Goal: Task Accomplishment & Management: Manage account settings

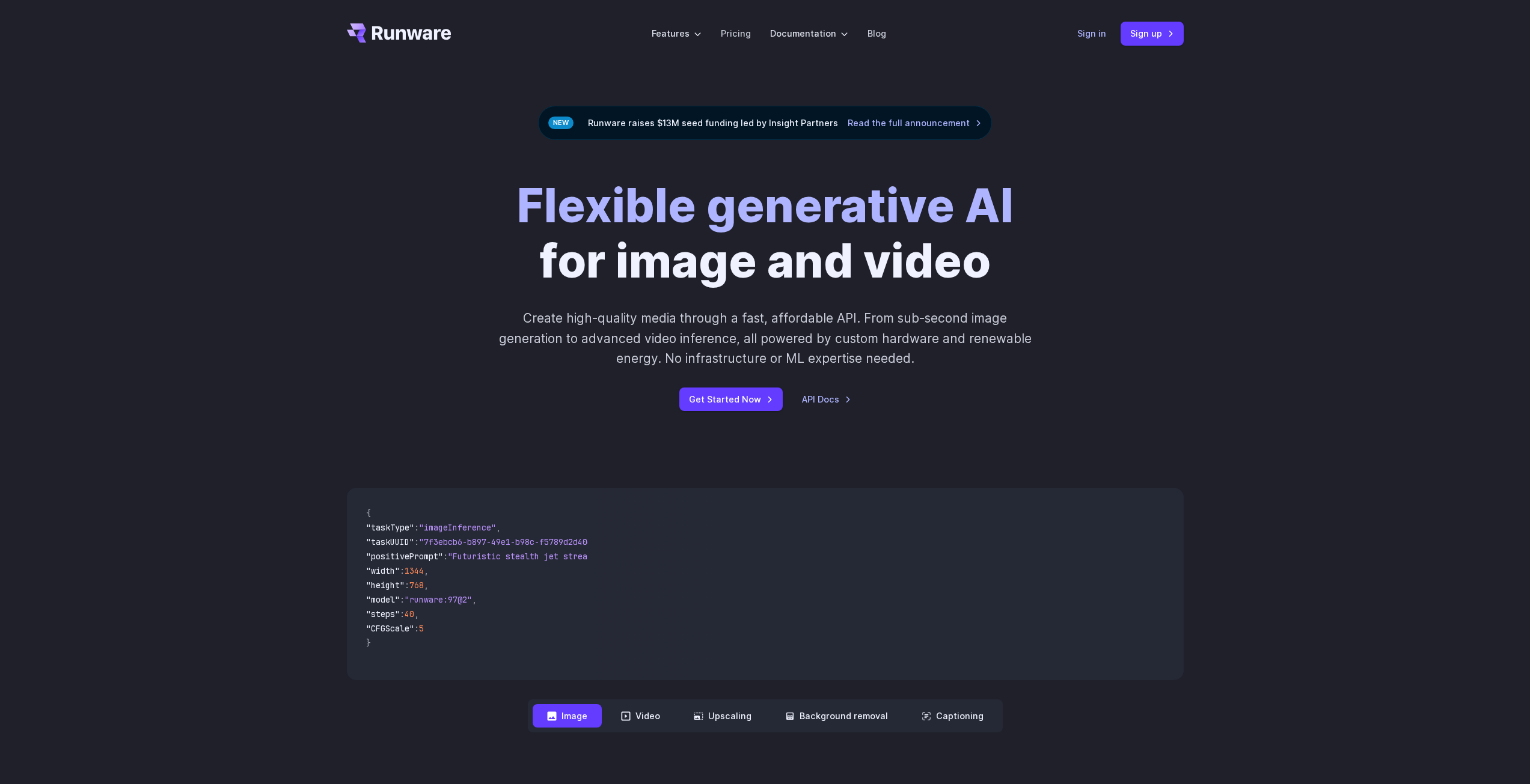
click at [1079, 38] on link "Sign in" at bounding box center [1092, 33] width 29 height 14
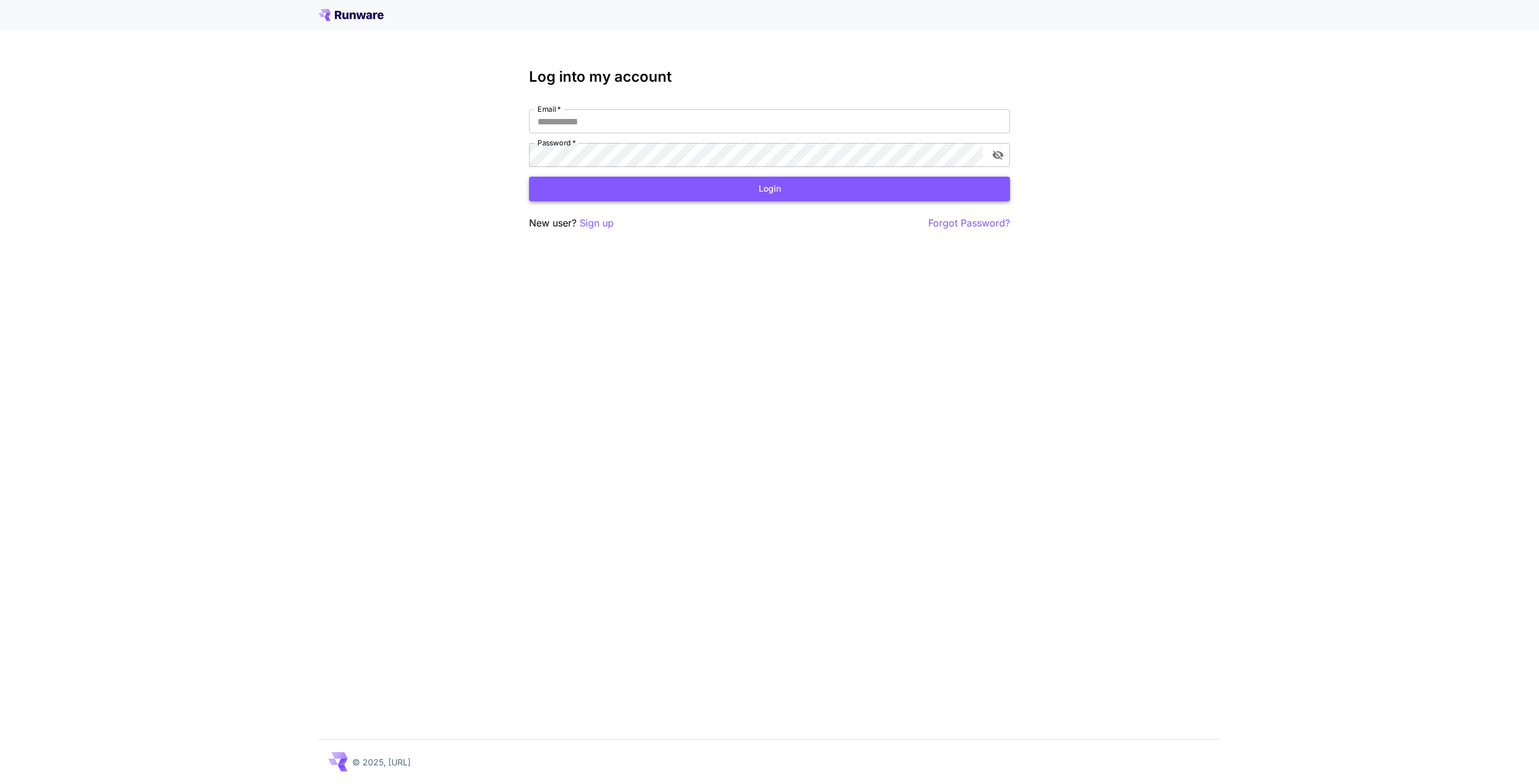
type input "**********"
click at [565, 196] on button "Login" at bounding box center [770, 189] width 481 height 25
